Goal: Contribute content

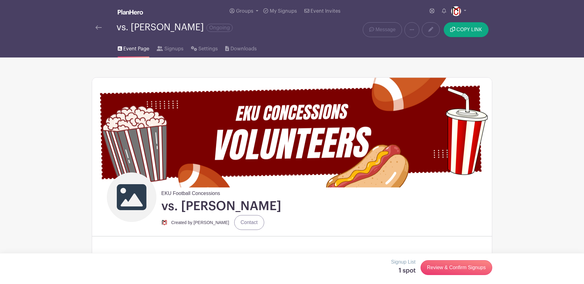
scroll to position [451, 0]
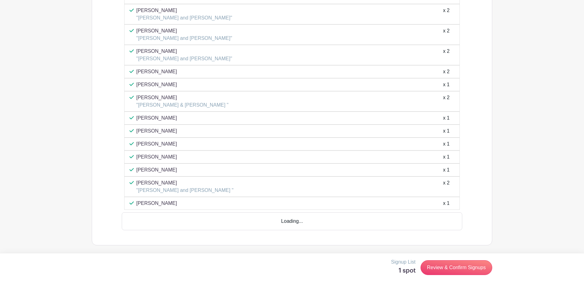
scroll to position [699, 0]
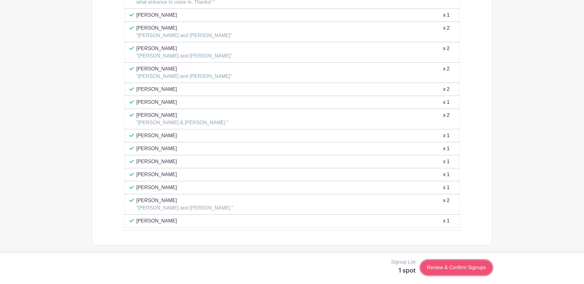
click at [461, 267] on link "Review & Confirm Signups" at bounding box center [457, 267] width 72 height 15
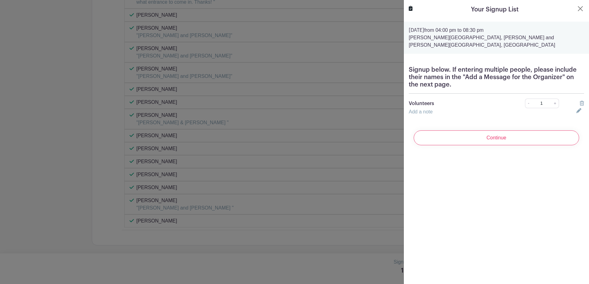
click at [569, 11] on div "Your Signup List" at bounding box center [496, 9] width 175 height 9
click at [578, 7] on button "Close" at bounding box center [579, 8] width 7 height 7
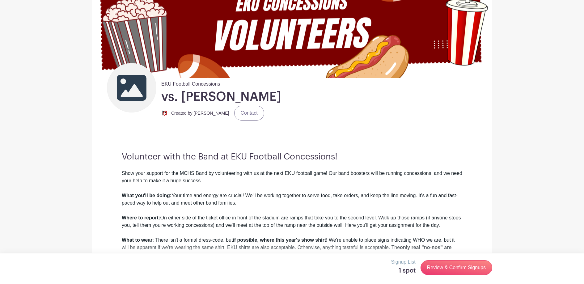
scroll to position [0, 0]
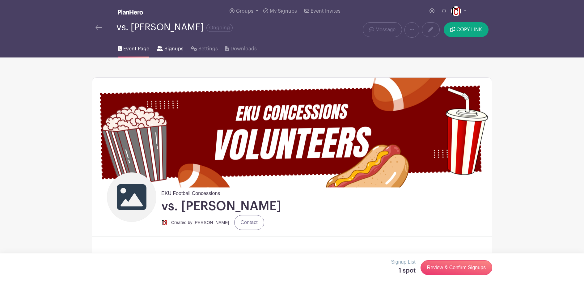
click at [167, 50] on span "Signups" at bounding box center [173, 48] width 19 height 7
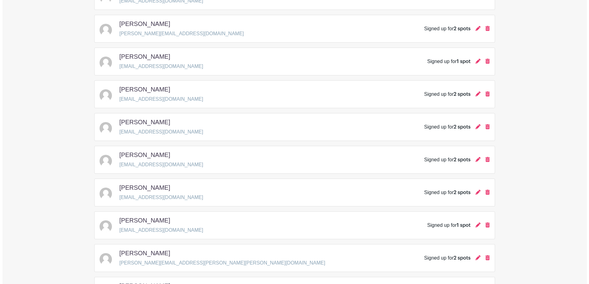
scroll to position [444, 0]
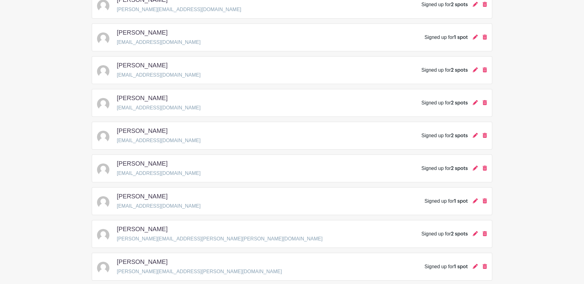
click at [488, 201] on div "Mariha Ervin marihaervin17@gmail.com Signed up for 1 spot" at bounding box center [292, 201] width 401 height 28
click at [486, 201] on icon at bounding box center [485, 200] width 4 height 5
click at [474, 205] on div at bounding box center [475, 201] width 5 height 7
click at [474, 204] on link at bounding box center [475, 200] width 5 height 5
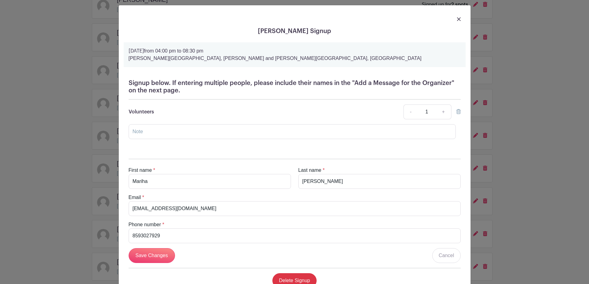
scroll to position [9, 0]
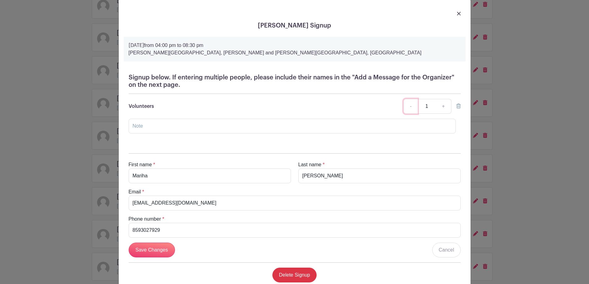
click at [410, 108] on link "-" at bounding box center [410, 106] width 14 height 15
click at [406, 103] on link "-" at bounding box center [410, 106] width 14 height 15
click at [407, 103] on link "-" at bounding box center [410, 106] width 14 height 15
drag, startPoint x: 407, startPoint y: 103, endPoint x: 402, endPoint y: 108, distance: 7.0
click at [407, 103] on link "-" at bounding box center [410, 106] width 14 height 15
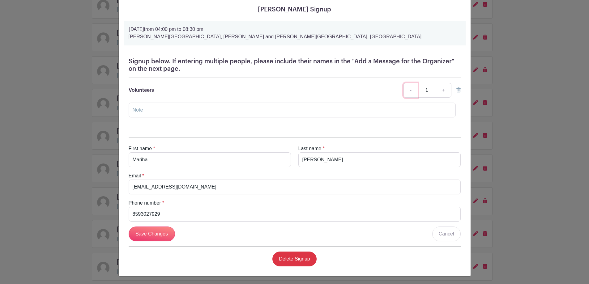
scroll to position [27, 0]
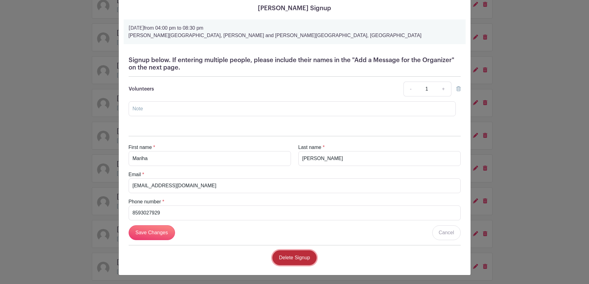
click at [294, 252] on link "Delete Signup" at bounding box center [294, 257] width 44 height 15
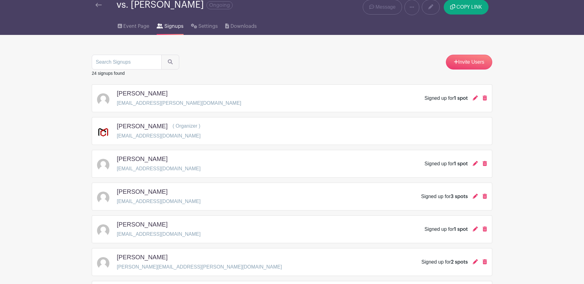
scroll to position [69, 0]
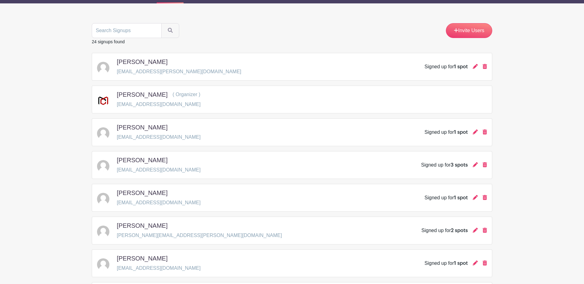
click at [242, 108] on div "Garett Harper ( Organizer ) support@madisoncentralband.com" at bounding box center [292, 99] width 390 height 17
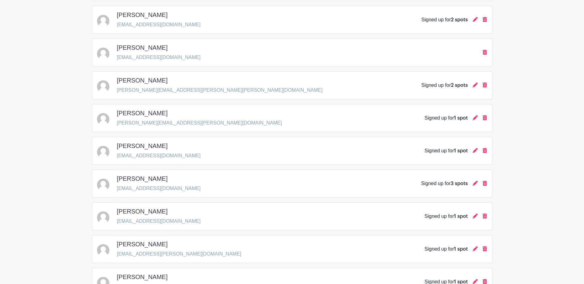
scroll to position [658, 0]
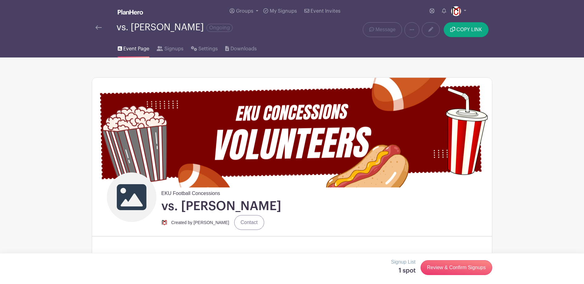
click at [98, 29] on img at bounding box center [99, 27] width 6 height 4
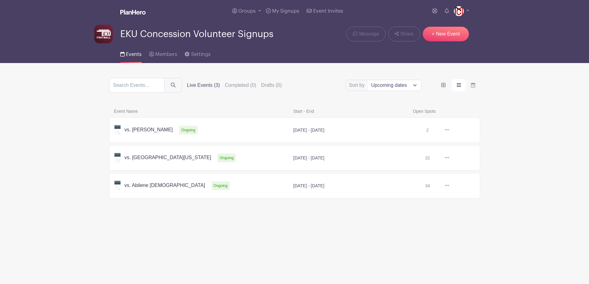
click at [449, 130] on link at bounding box center [449, 130] width 0 height 0
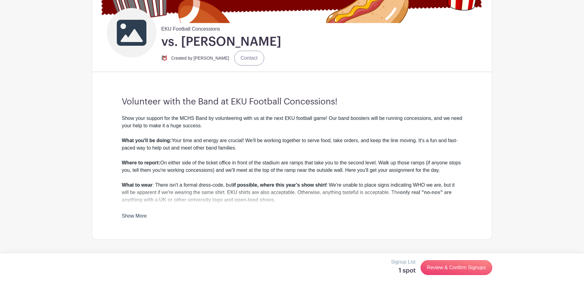
scroll to position [220, 0]
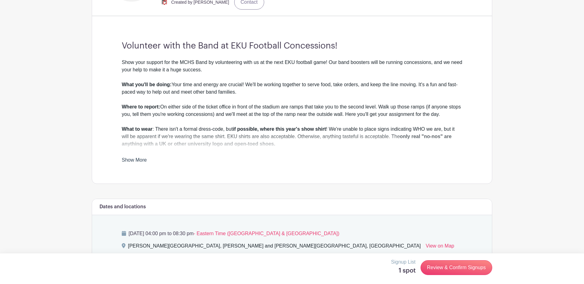
click at [129, 163] on link "Show More" at bounding box center [134, 161] width 25 height 8
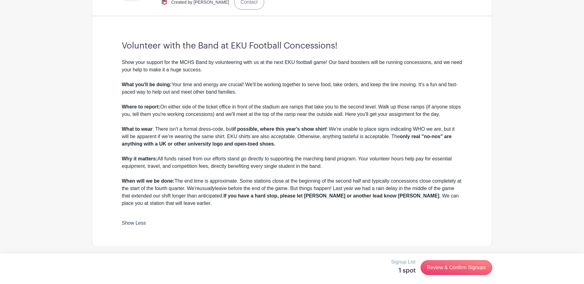
click at [239, 76] on div "Show your support for the MCHS Band by volunteering with us at the next EKU foo…" at bounding box center [292, 70] width 341 height 22
click at [238, 74] on div "Show your support for the MCHS Band by volunteering with us at the next EKU foo…" at bounding box center [292, 70] width 341 height 22
click at [211, 72] on div "Show your support for the MCHS Band by volunteering with us at the next EKU foo…" at bounding box center [292, 70] width 341 height 22
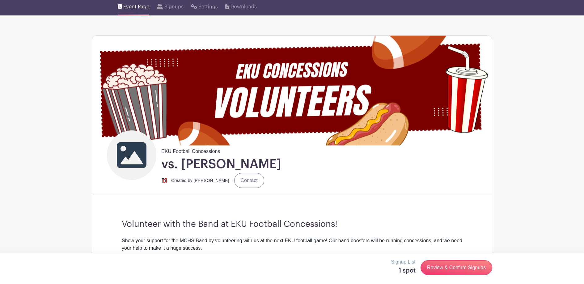
scroll to position [0, 0]
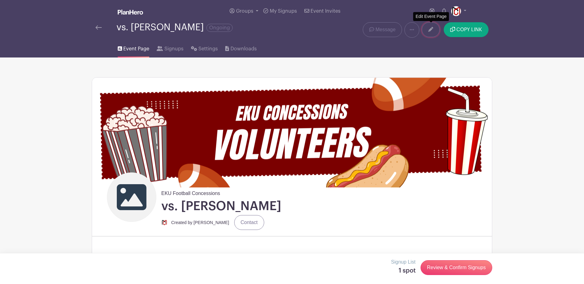
click at [431, 33] on link at bounding box center [431, 29] width 18 height 15
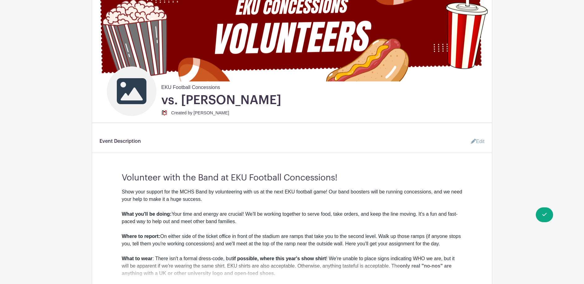
scroll to position [110, 0]
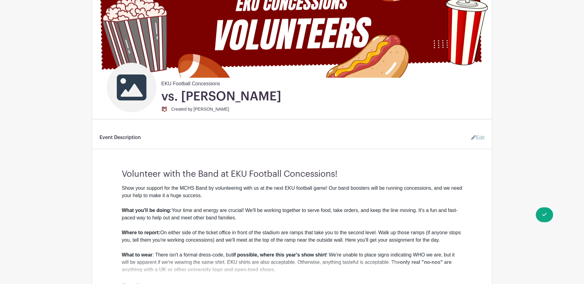
click at [230, 195] on div "Show your support for the MCHS Band by volunteering with us at the next EKU foo…" at bounding box center [292, 196] width 341 height 22
click at [228, 195] on div "Show your support for the MCHS Band by volunteering with us at the next EKU foo…" at bounding box center [292, 196] width 341 height 22
click at [217, 198] on div "Show your support for the MCHS Band by volunteering with us at the next EKU foo…" at bounding box center [292, 196] width 341 height 22
click at [215, 196] on div "Show your support for the MCHS Band by volunteering with us at the next EKU foo…" at bounding box center [292, 196] width 341 height 22
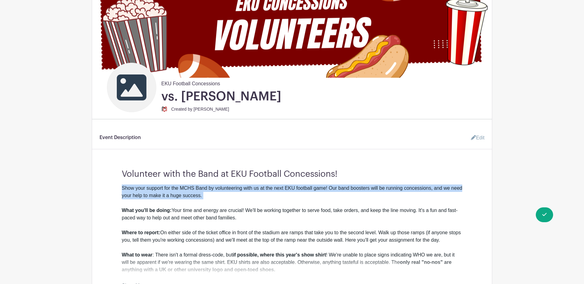
click at [216, 196] on div "Show your support for the MCHS Band by volunteering with us at the next EKU foo…" at bounding box center [292, 196] width 341 height 22
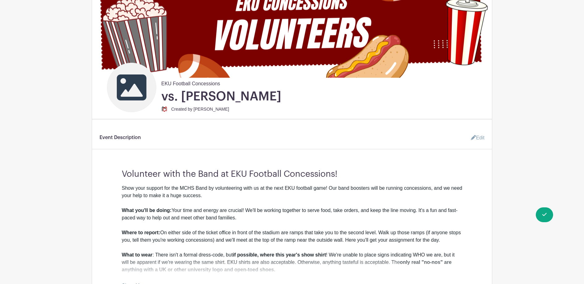
click at [480, 138] on link "Edit" at bounding box center [475, 138] width 19 height 12
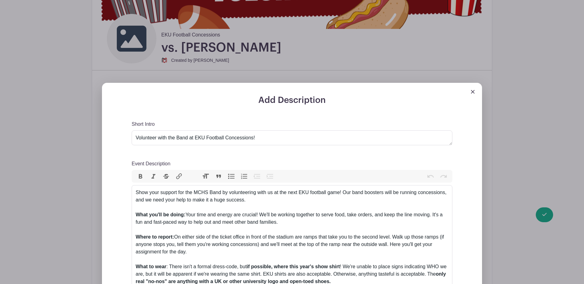
scroll to position [159, 0]
click at [279, 202] on div "Show your support for the MCHS Band by volunteering with us at the next EKU foo…" at bounding box center [292, 199] width 313 height 22
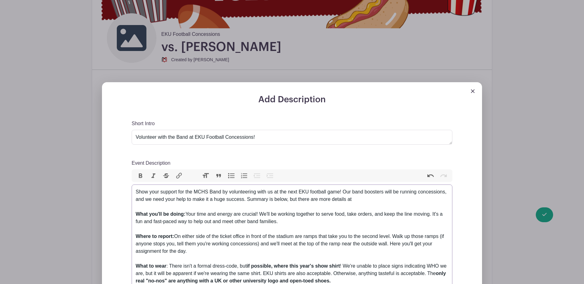
click at [392, 202] on div "Show your support for the MCHS Band by volunteering with us at the next EKU foo…" at bounding box center [292, 199] width 313 height 22
paste trix-editor "<div>Show your support for the MCHS Band by volunteering with us at the next EK…"
type trix-editor "<div>Show your support for the MCHS Band by volunteering with us at the next EK…"
click at [139, 206] on div "Show your support for the MCHS Band by volunteering with us at the next EKU foo…" at bounding box center [292, 199] width 313 height 22
drag, startPoint x: 144, startPoint y: 207, endPoint x: 247, endPoint y: 206, distance: 102.9
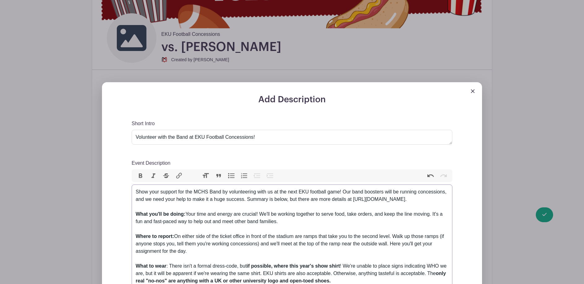
click at [247, 206] on div "Show your support for the MCHS Band by volunteering with us at the next EKU foo…" at bounding box center [292, 199] width 313 height 22
click at [180, 177] on button "Link" at bounding box center [179, 176] width 13 height 8
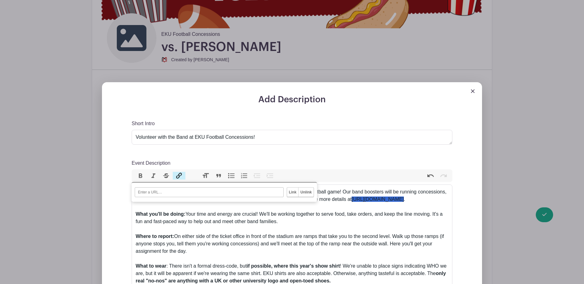
paste input "https://madisoncentralband.com/eku-concessions/"
type input "https://madisoncentralband.com/eku-concessions/"
click at [292, 194] on input "Link" at bounding box center [292, 192] width 11 height 9
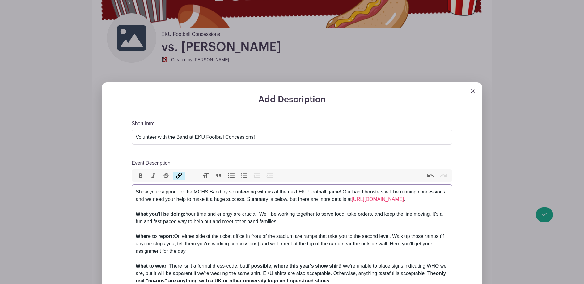
click at [271, 211] on div "Show your support for the MCHS Band by volunteering with us at the next EKU foo…" at bounding box center [292, 199] width 313 height 22
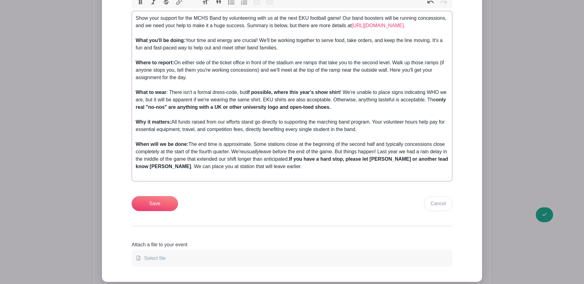
scroll to position [374, 0]
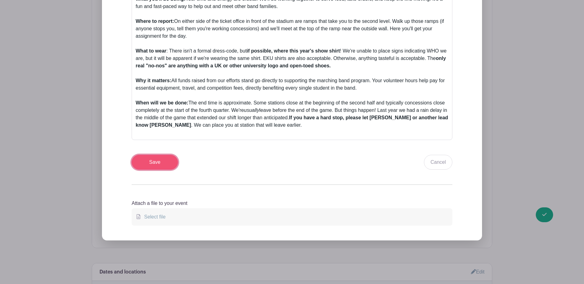
click at [173, 170] on input "Save" at bounding box center [155, 162] width 46 height 15
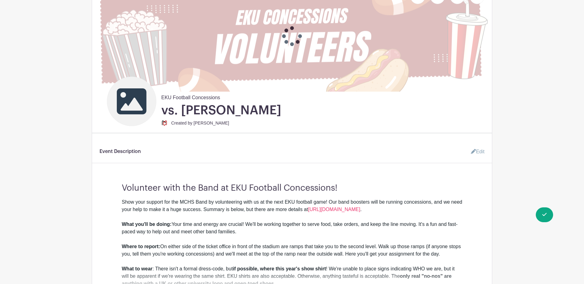
scroll to position [0, 0]
